Goal: Task Accomplishment & Management: Manage account settings

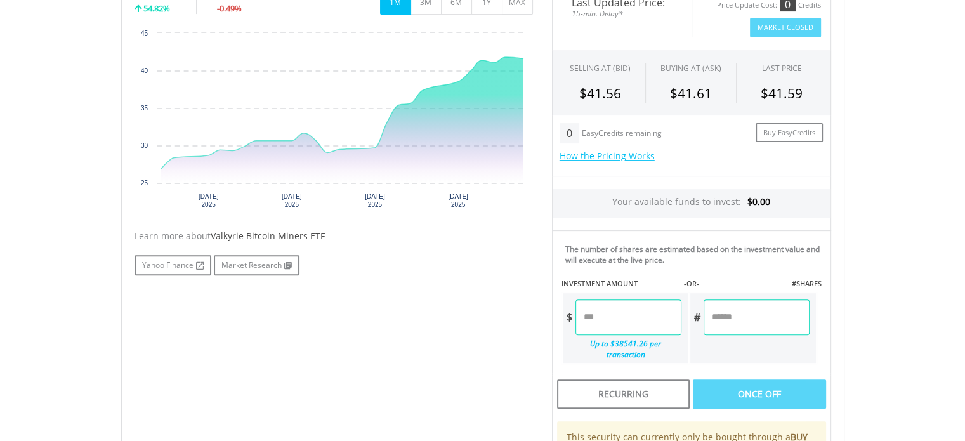
scroll to position [445, 0]
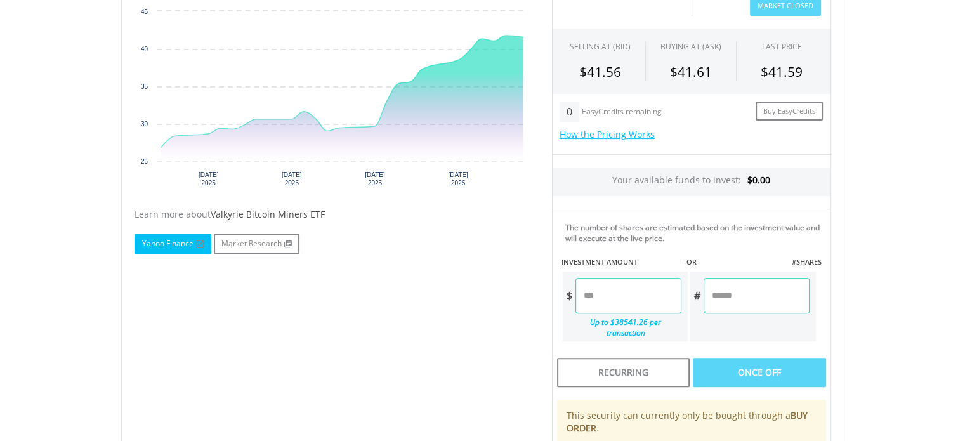
click at [188, 246] on link "Yahoo Finance" at bounding box center [172, 243] width 77 height 20
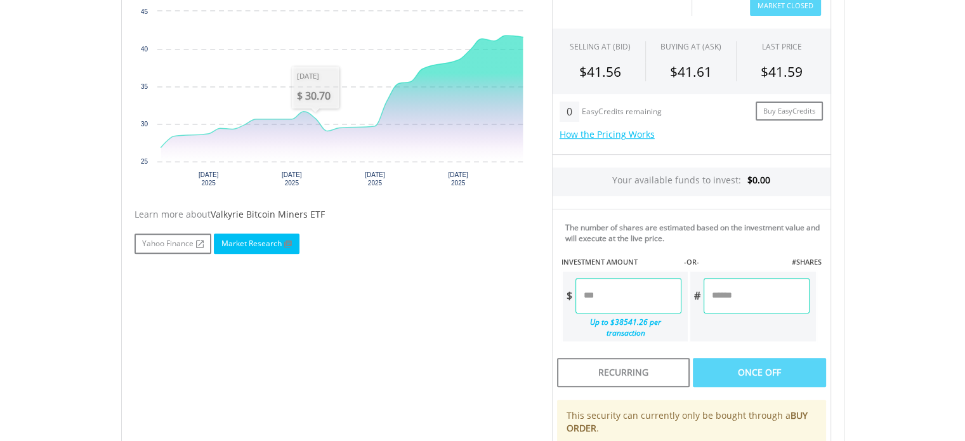
click at [266, 237] on link "Market Research" at bounding box center [257, 243] width 86 height 20
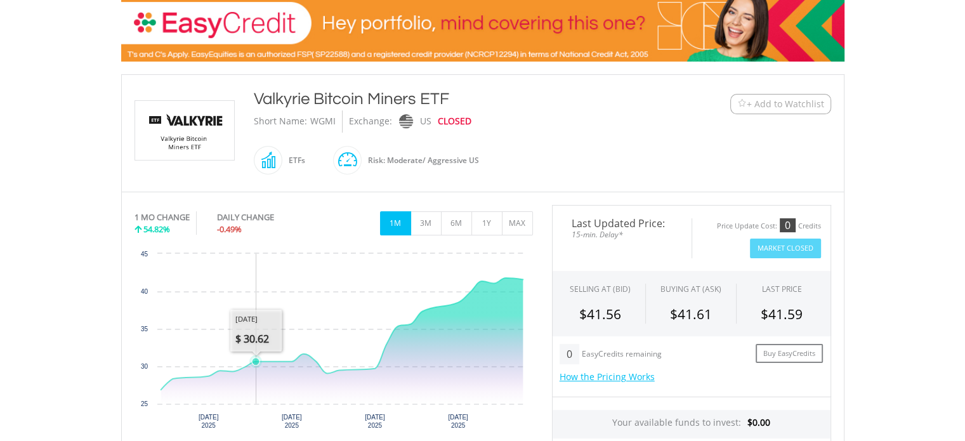
scroll to position [65, 0]
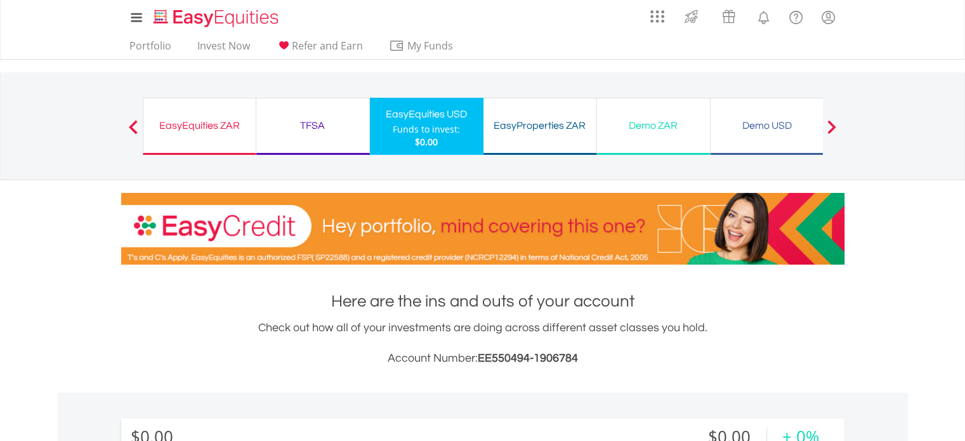
click at [436, 124] on div "Funds to invest:" at bounding box center [426, 129] width 67 height 13
click at [89, 129] on nav "Previous EasyEquities ZAR Funds to invest: $0.00 TFSA Funds to invest: $0.00 Ea…" at bounding box center [482, 126] width 965 height 108
click at [218, 43] on link "Invest Now" at bounding box center [223, 49] width 63 height 20
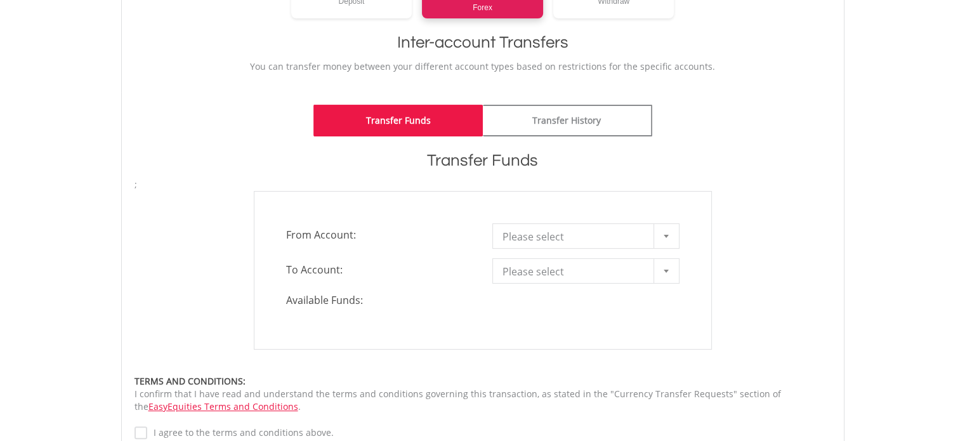
scroll to position [254, 0]
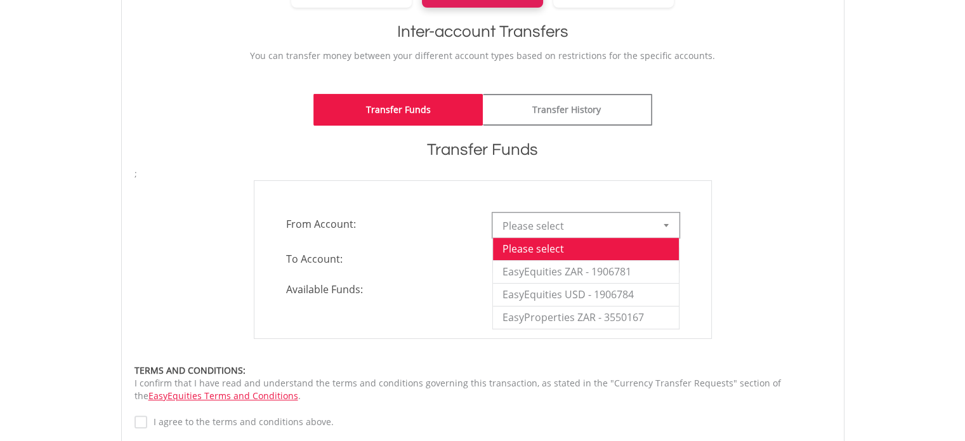
click at [666, 224] on b at bounding box center [666, 225] width 5 height 3
click at [620, 262] on li "EasyEquities ZAR - 1906781" at bounding box center [586, 271] width 186 height 23
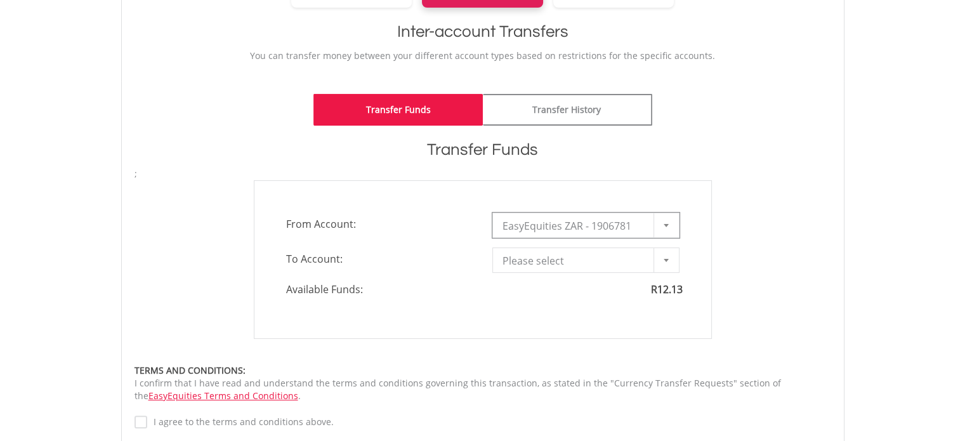
click at [664, 256] on div at bounding box center [665, 260] width 25 height 24
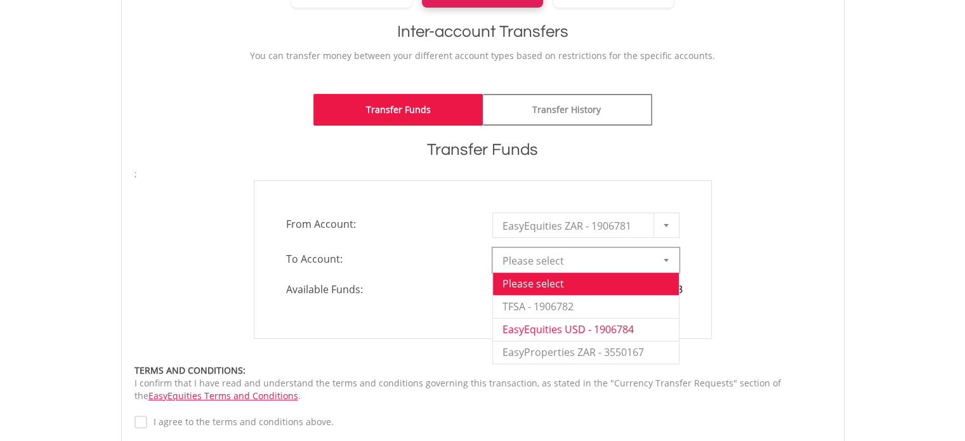
click at [614, 327] on li "EasyEquities USD - 1906784" at bounding box center [586, 329] width 186 height 23
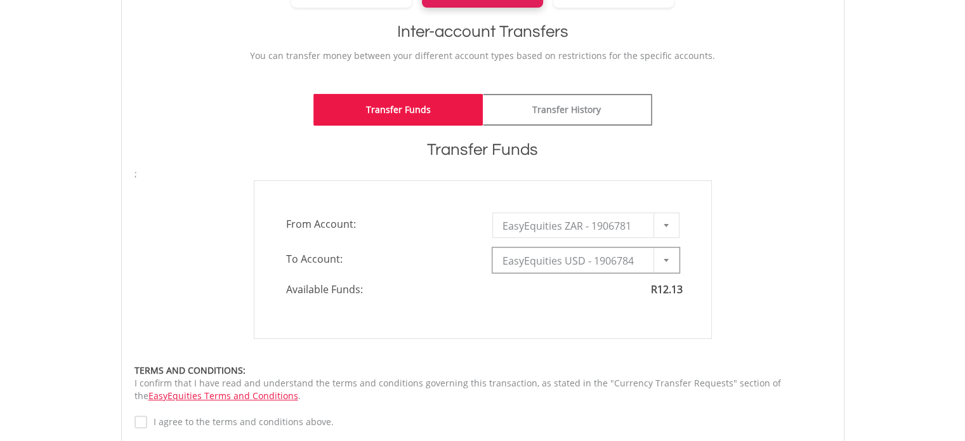
type input "*"
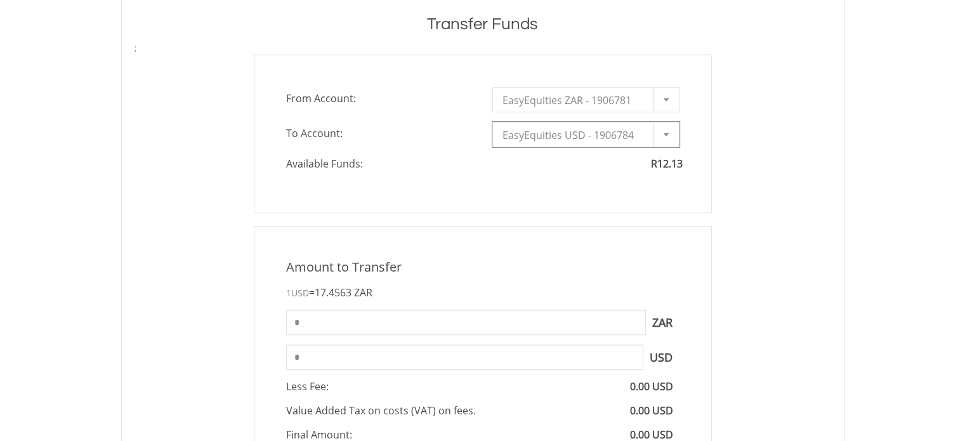
scroll to position [381, 0]
click at [348, 317] on input "*" at bounding box center [466, 320] width 360 height 25
type input "*"
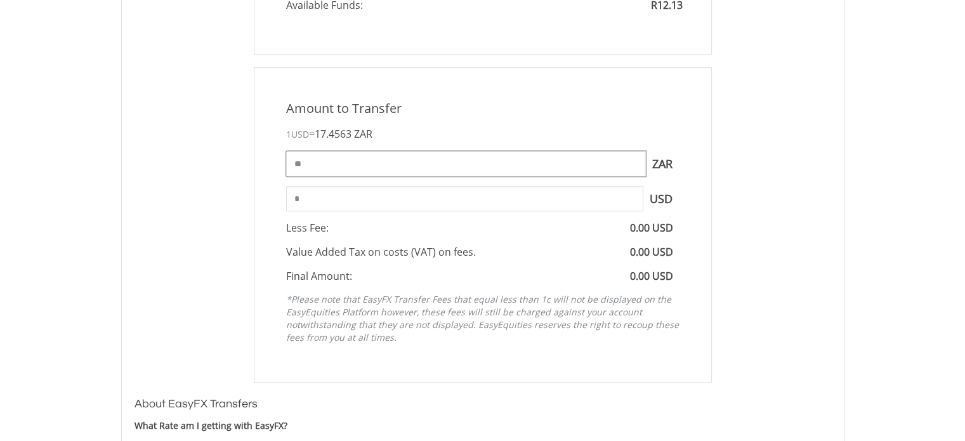
scroll to position [571, 0]
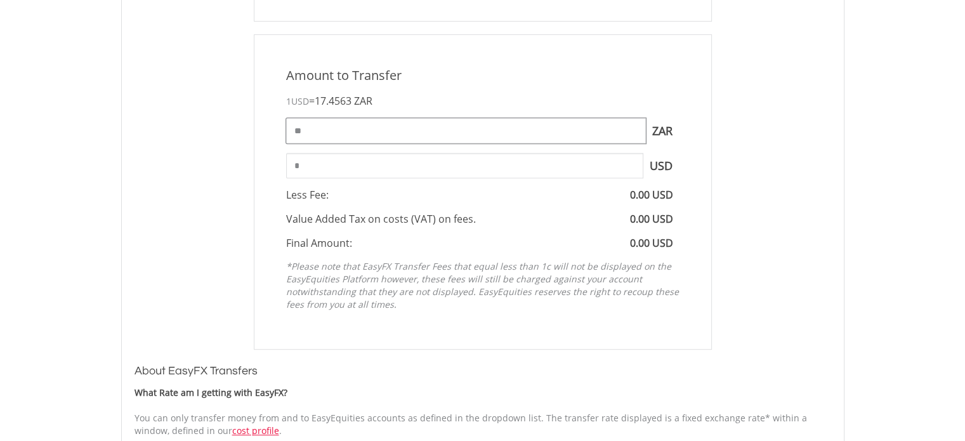
type input "**"
type input "****"
click at [338, 164] on input "****" at bounding box center [464, 165] width 357 height 25
click at [336, 133] on input "**" at bounding box center [466, 130] width 360 height 25
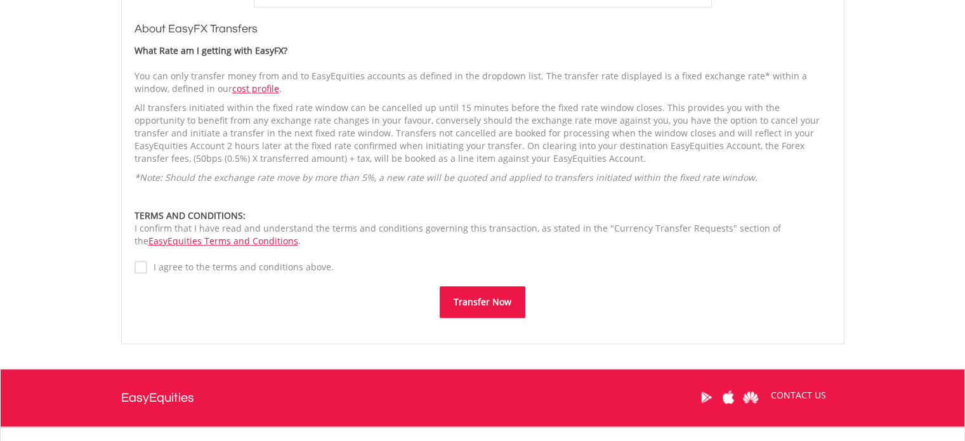
scroll to position [952, 0]
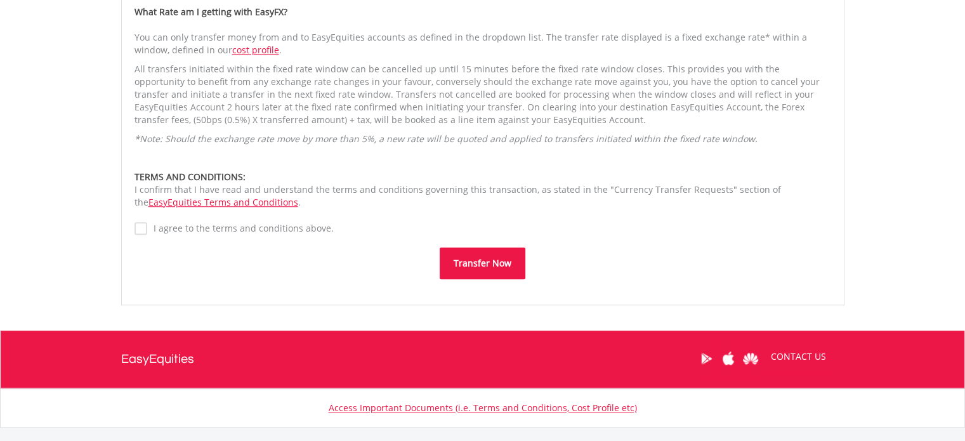
click at [147, 230] on label "I agree to the terms and conditions above." at bounding box center [240, 228] width 187 height 13
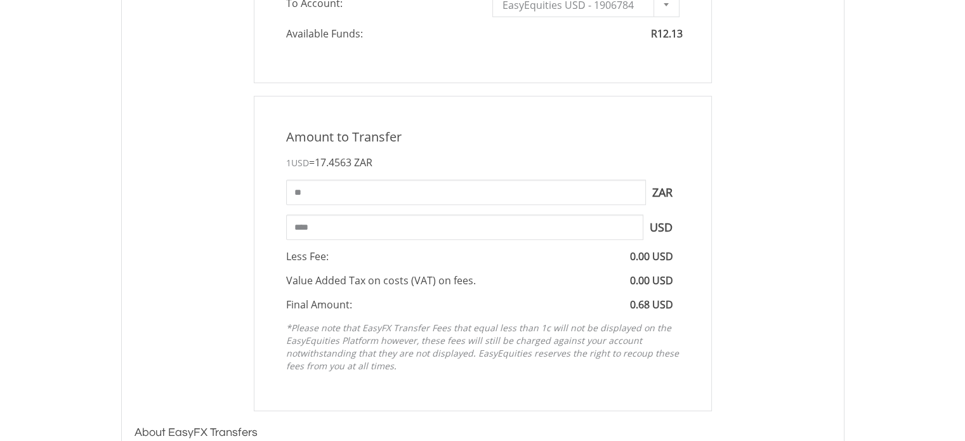
scroll to position [444, 0]
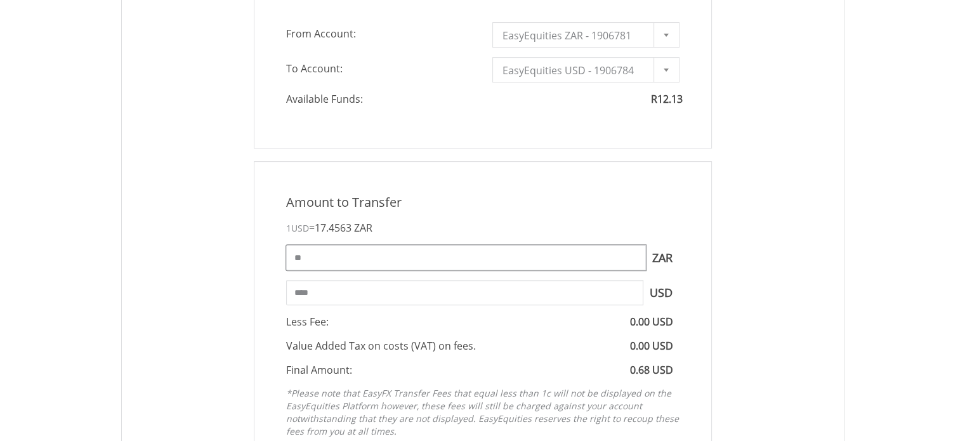
click at [305, 258] on input "**" at bounding box center [466, 257] width 360 height 25
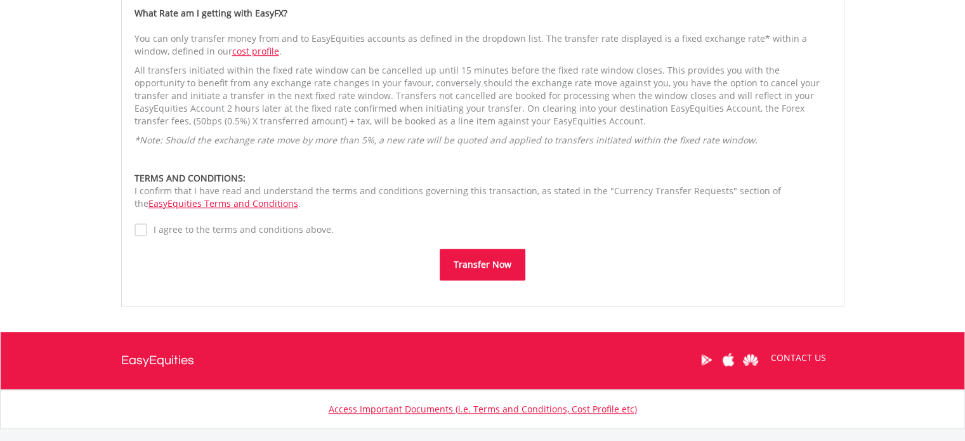
scroll to position [952, 0]
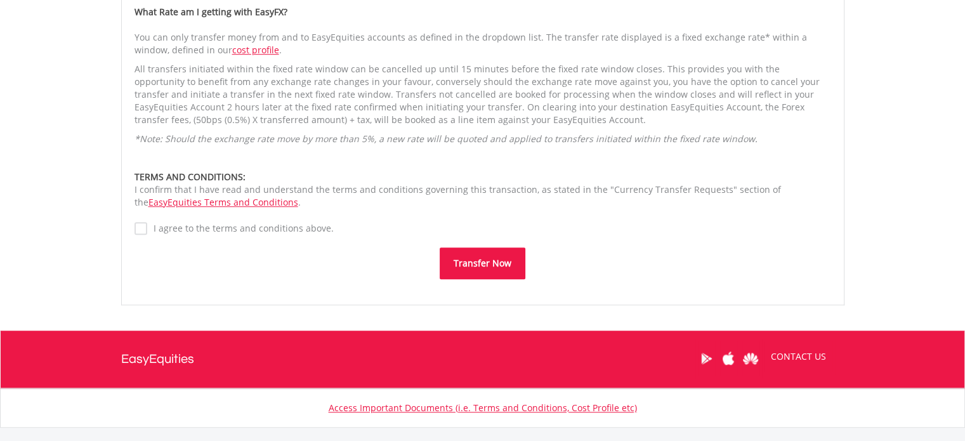
type input "**"
type input "****"
click at [475, 266] on button "Transfer Now" at bounding box center [483, 263] width 86 height 32
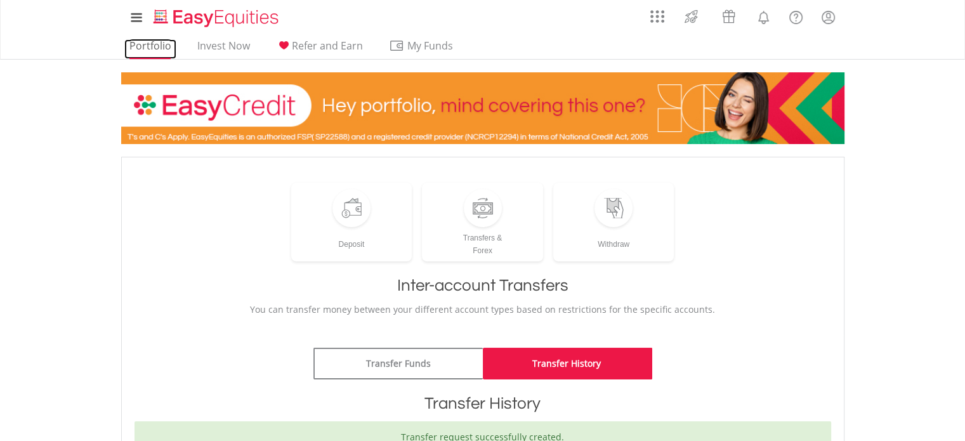
click at [149, 46] on link "Portfolio" at bounding box center [150, 49] width 52 height 20
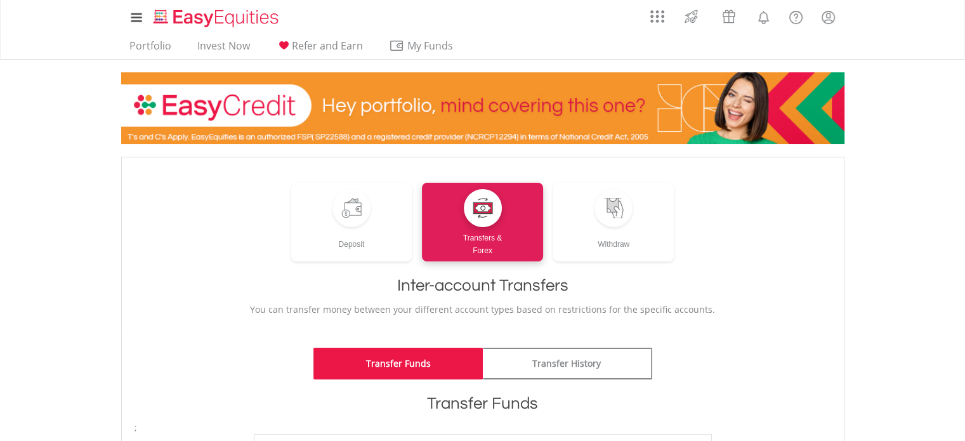
click at [144, 37] on ul "Portfolio Invest Now Refer and Earn My Funds Fund your accounts Withdraw Money …" at bounding box center [295, 47] width 348 height 24
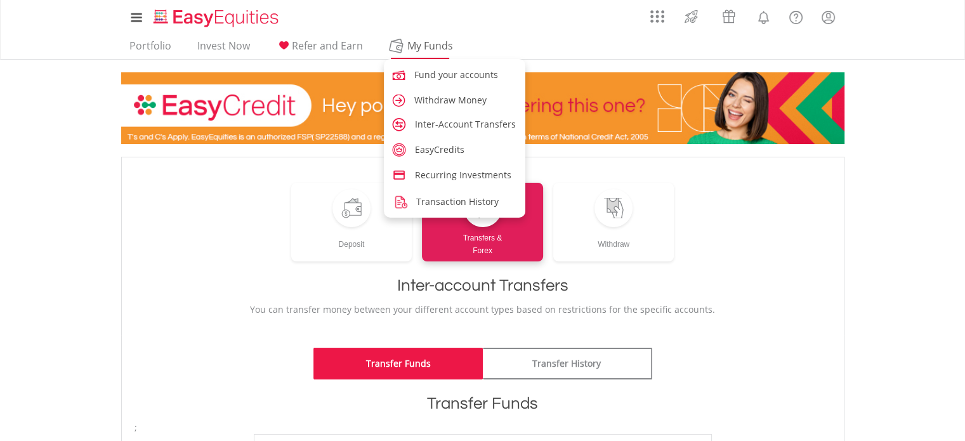
click at [421, 48] on span "My Funds" at bounding box center [430, 45] width 83 height 16
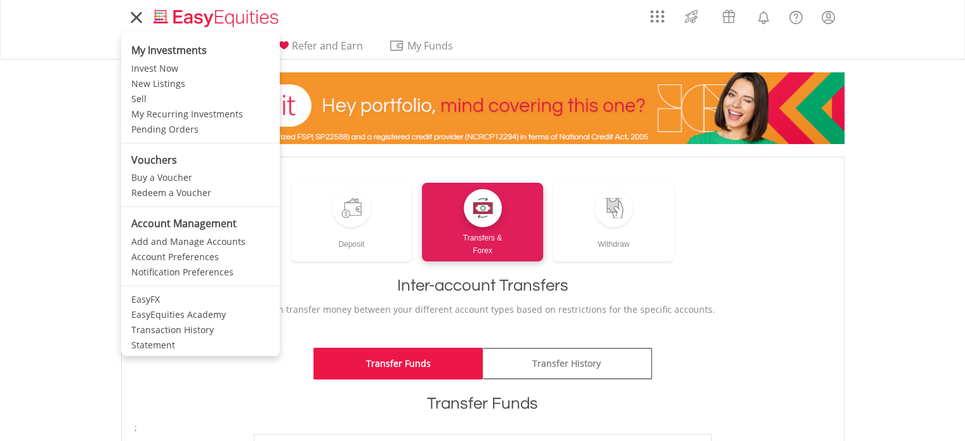
click at [140, 22] on icon at bounding box center [136, 18] width 10 height 10
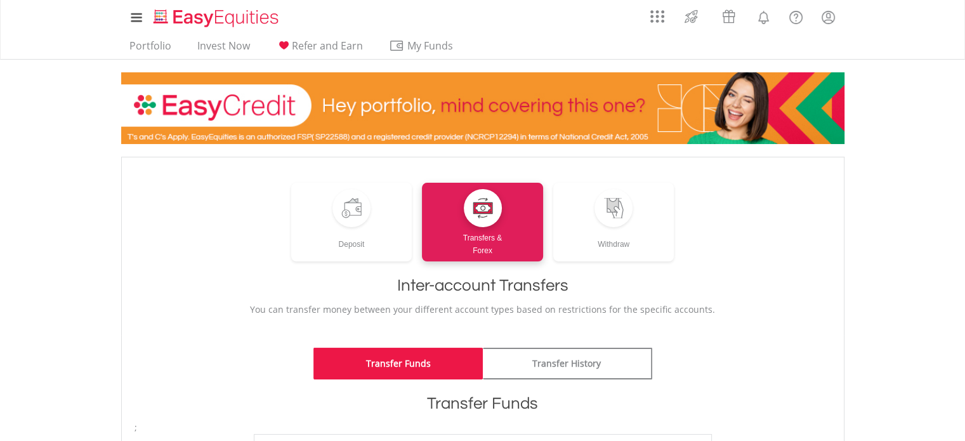
click at [255, 179] on div "﻿ Deposit Transfers & Forex Withdraw Inter-account Transfers You can transfer m…" at bounding box center [482, 243] width 697 height 146
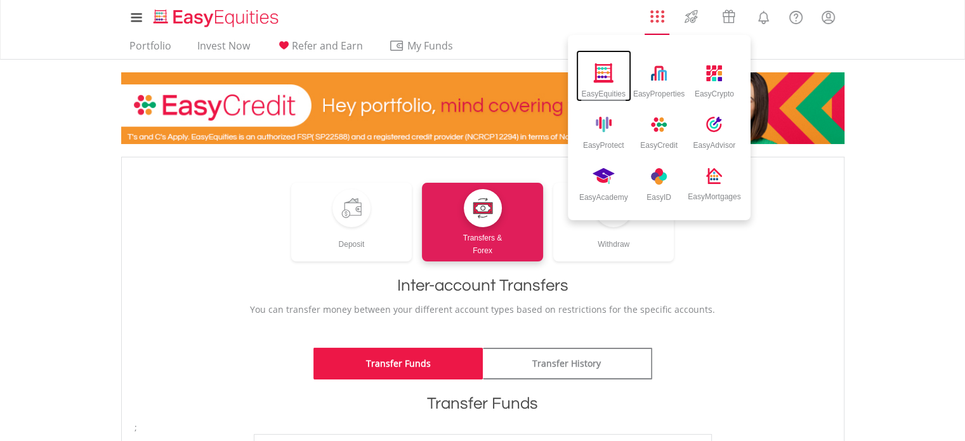
click at [607, 71] on img at bounding box center [603, 73] width 21 height 20
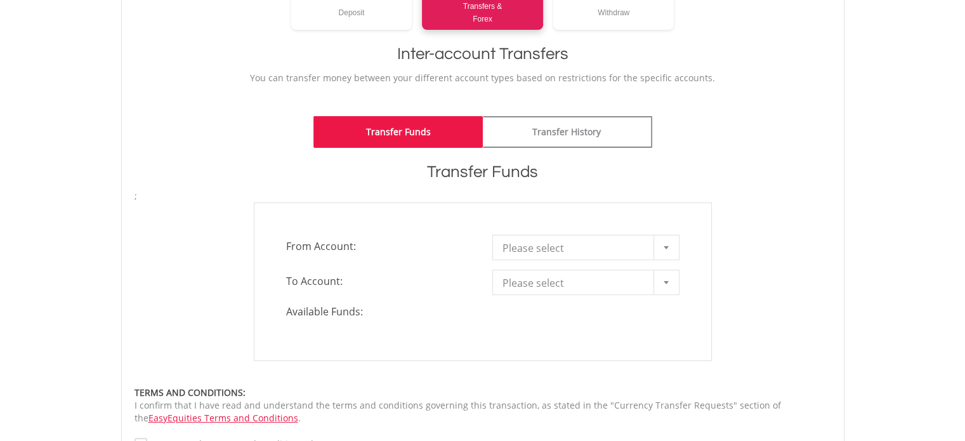
scroll to position [254, 0]
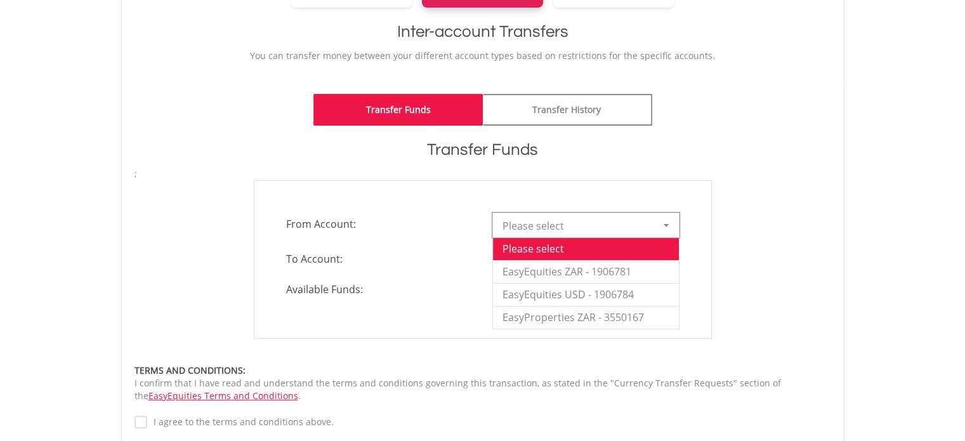
click at [667, 226] on div at bounding box center [665, 225] width 25 height 24
click at [594, 272] on li "EasyEquities ZAR - 1906781" at bounding box center [586, 271] width 186 height 23
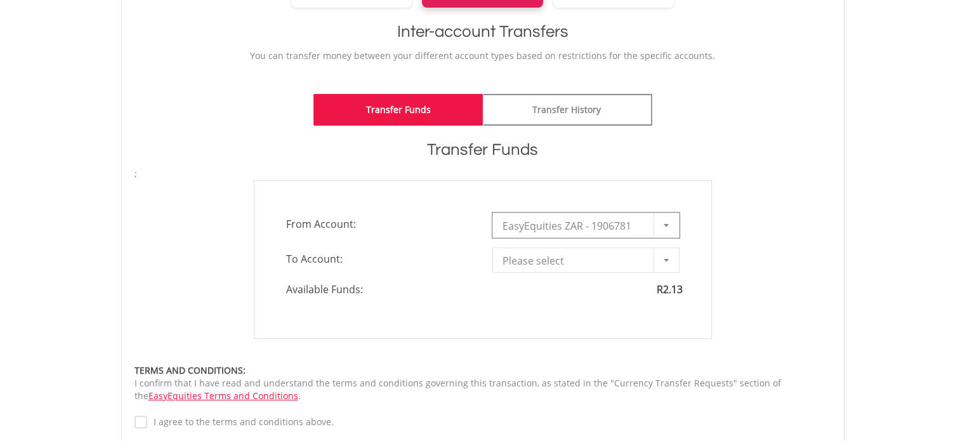
click at [666, 261] on b at bounding box center [666, 260] width 5 height 3
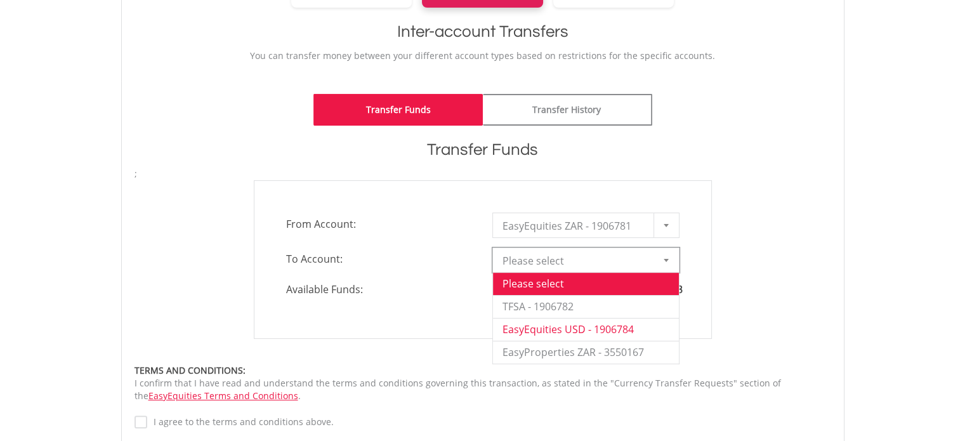
click at [620, 329] on li "EasyEquities USD - 1906784" at bounding box center [586, 329] width 186 height 23
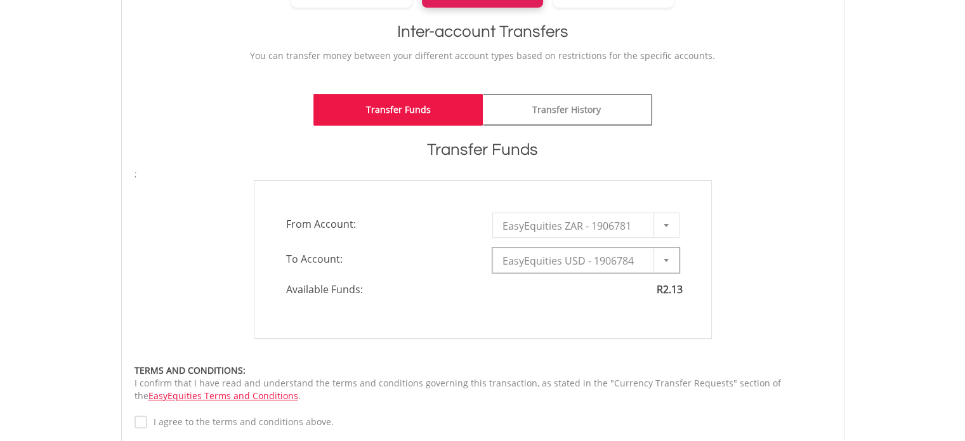
type input "*"
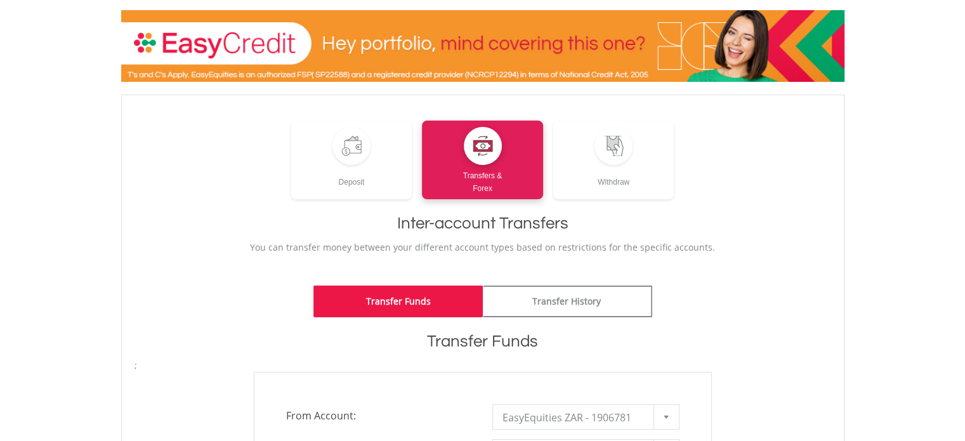
scroll to position [0, 0]
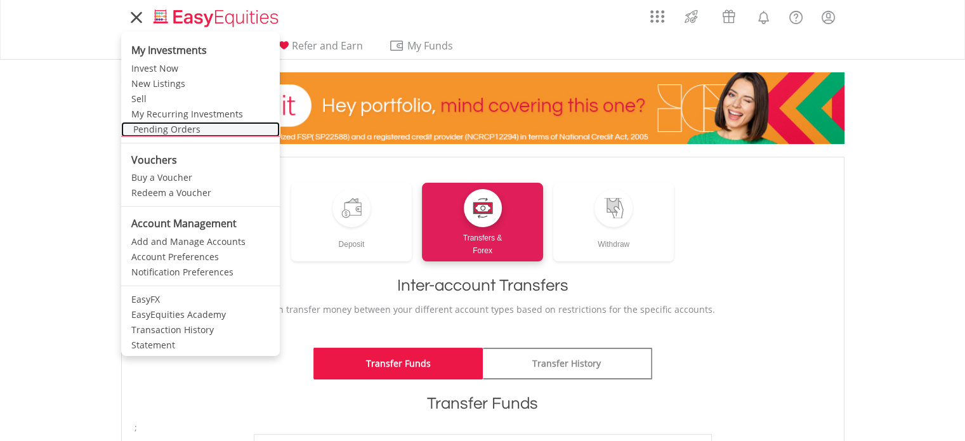
click at [166, 129] on link "Pending Orders" at bounding box center [200, 129] width 159 height 15
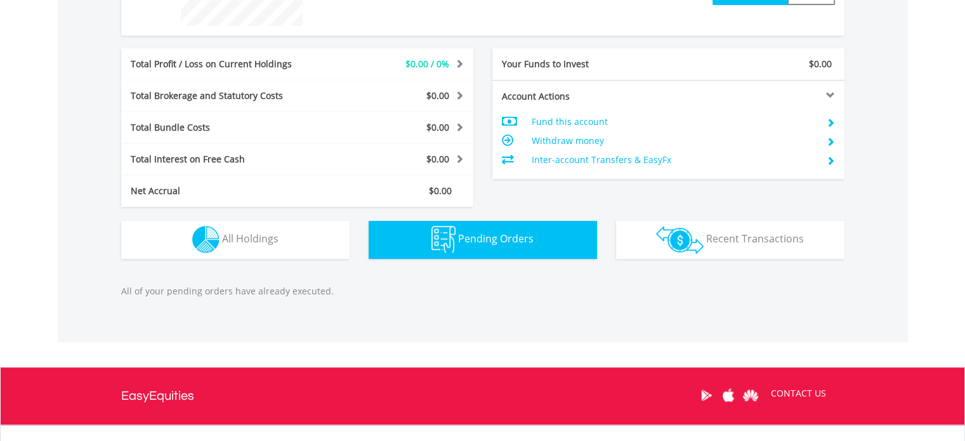
scroll to position [570, 0]
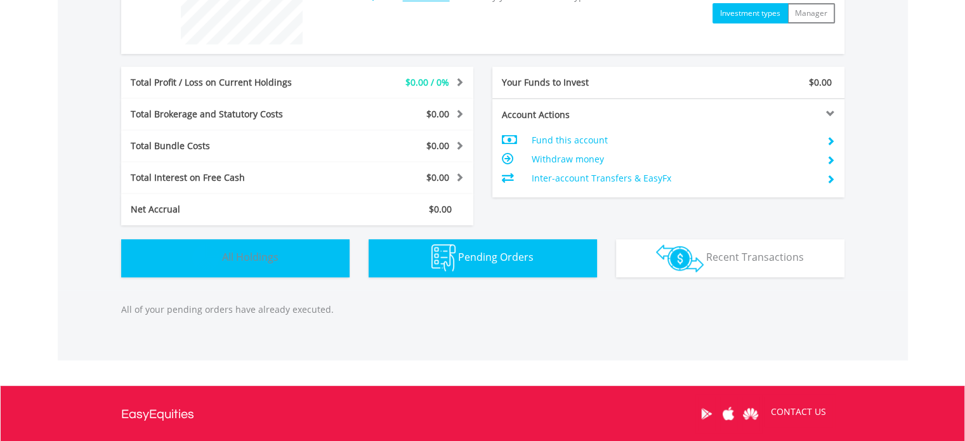
click at [233, 260] on span "All Holdings" at bounding box center [250, 257] width 56 height 14
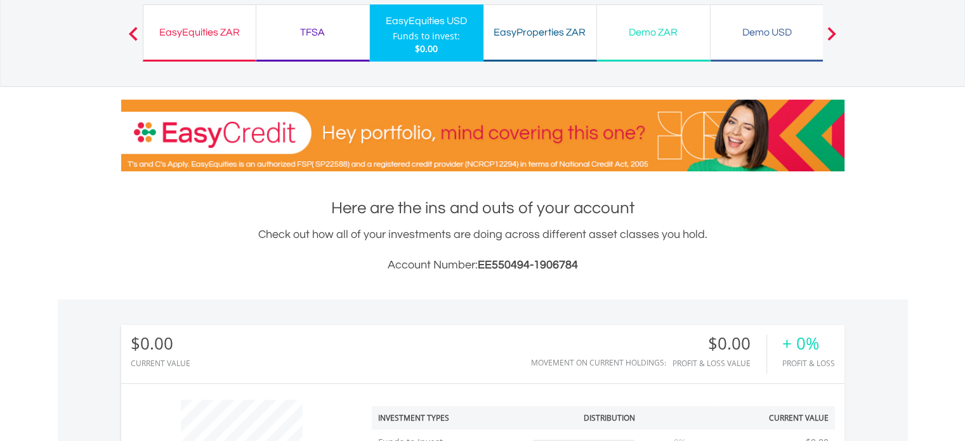
scroll to position [0, 0]
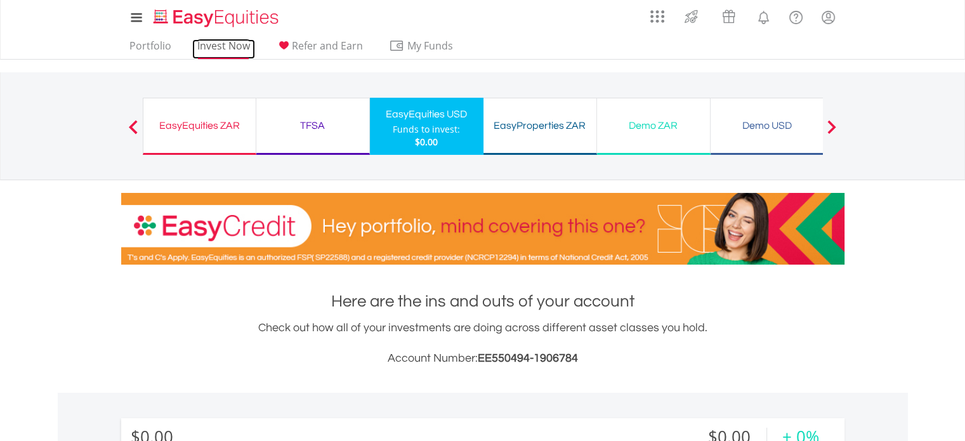
click at [225, 48] on link "Invest Now" at bounding box center [223, 49] width 63 height 20
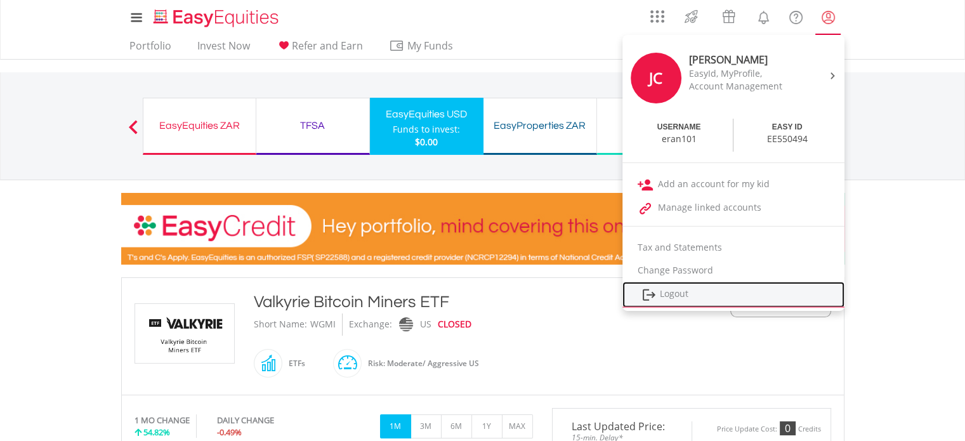
click at [685, 295] on link "Logout" at bounding box center [733, 295] width 222 height 26
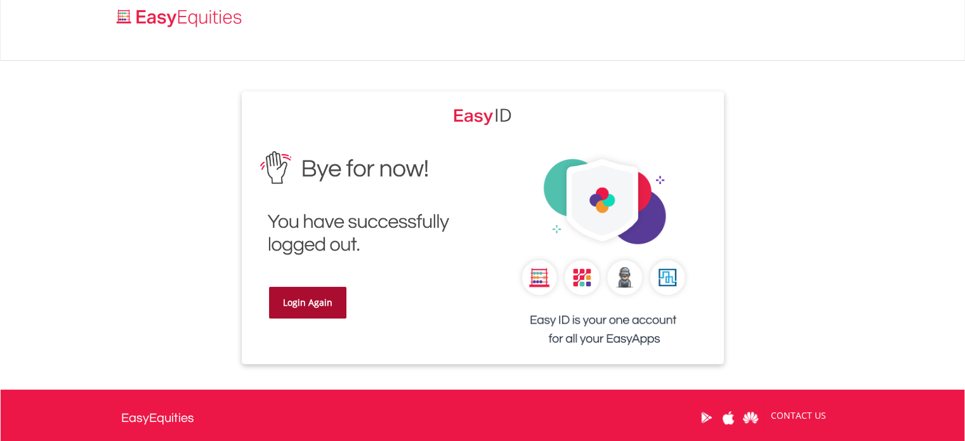
click at [307, 306] on link "Login Again" at bounding box center [307, 303] width 77 height 32
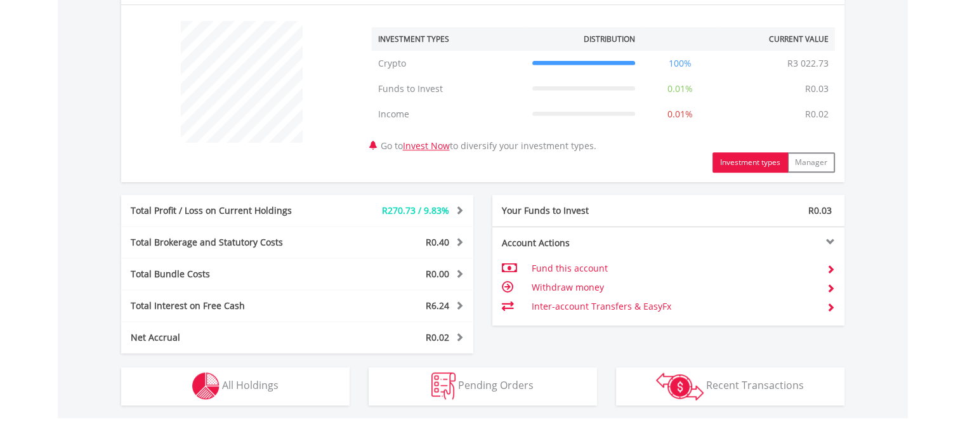
scroll to position [508, 0]
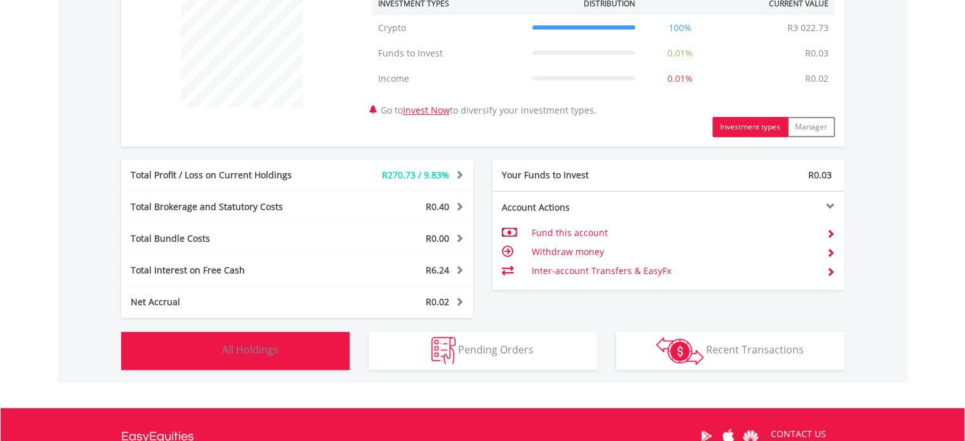
click at [246, 347] on span "All Holdings" at bounding box center [250, 350] width 56 height 14
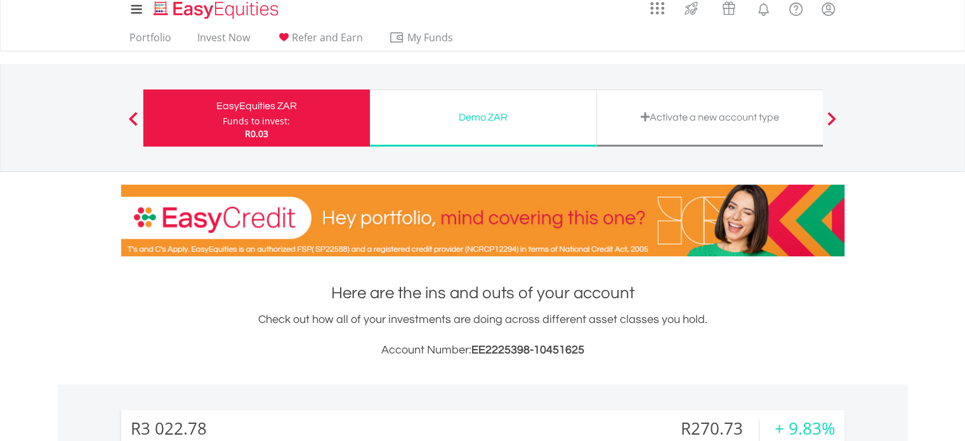
scroll to position [0, 0]
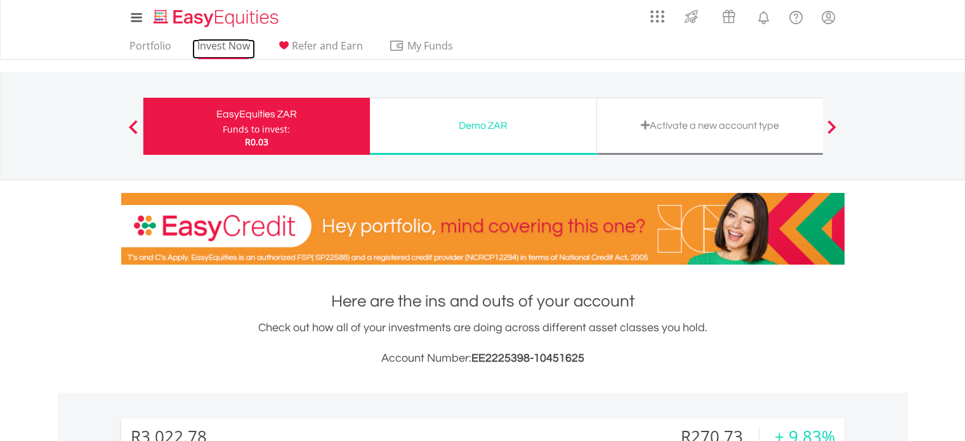
click at [219, 45] on link "Invest Now" at bounding box center [223, 49] width 63 height 20
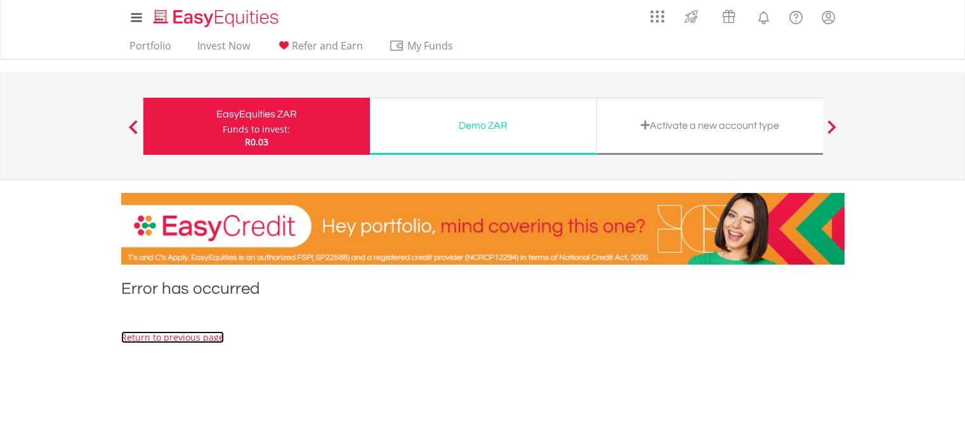
click at [195, 339] on link "Return to previous page" at bounding box center [172, 337] width 103 height 12
click at [721, 124] on div "Activate a new account type" at bounding box center [710, 126] width 211 height 18
click at [663, 122] on div "Activate a new account type" at bounding box center [710, 126] width 211 height 18
